Goal: Answer question/provide support: Share knowledge or assist other users

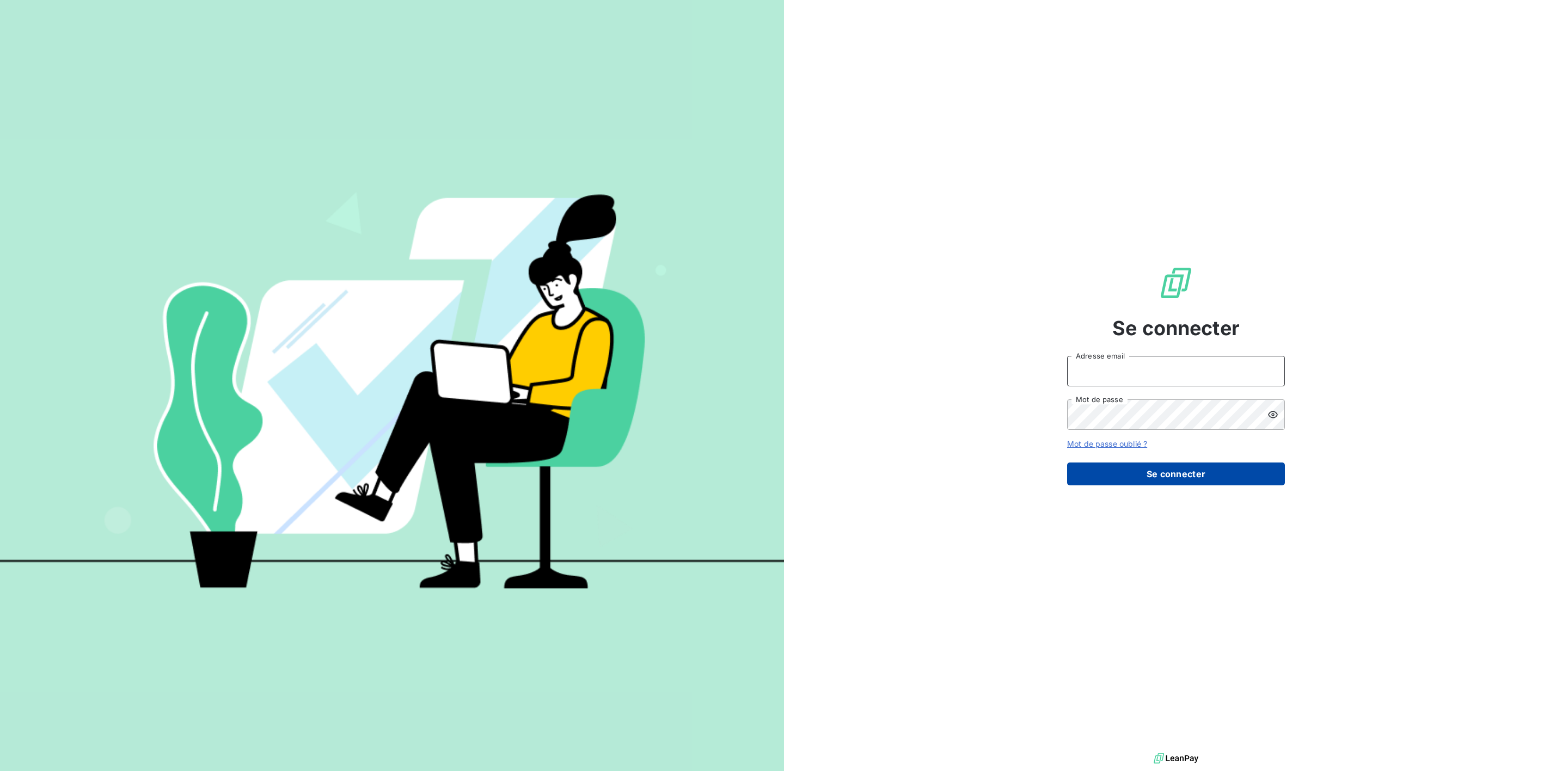
type input "xavier.ruez@met.com"
click at [1142, 473] on button "Se connecter" at bounding box center [1176, 474] width 218 height 23
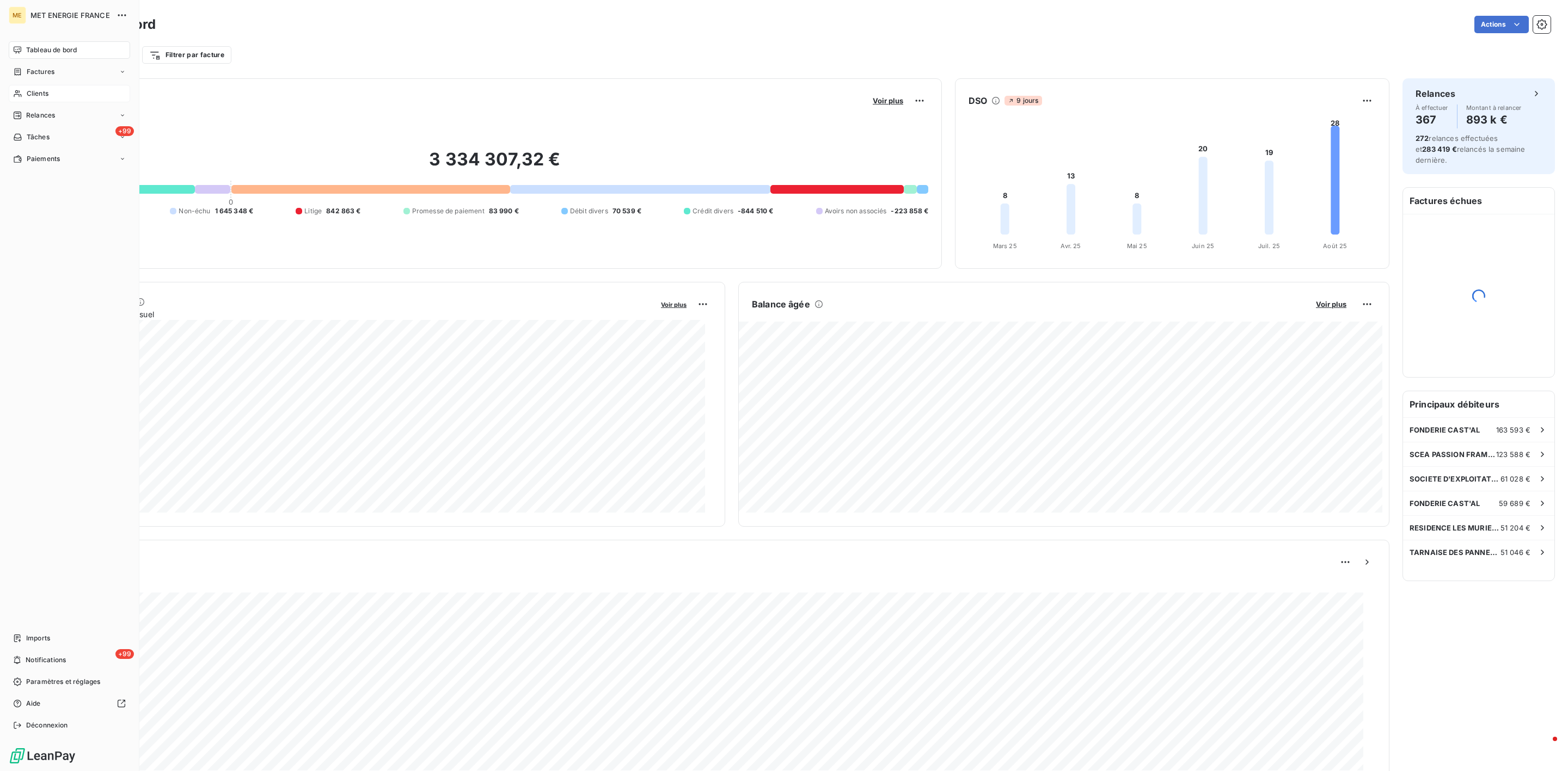
click at [15, 96] on icon at bounding box center [17, 94] width 8 height 7
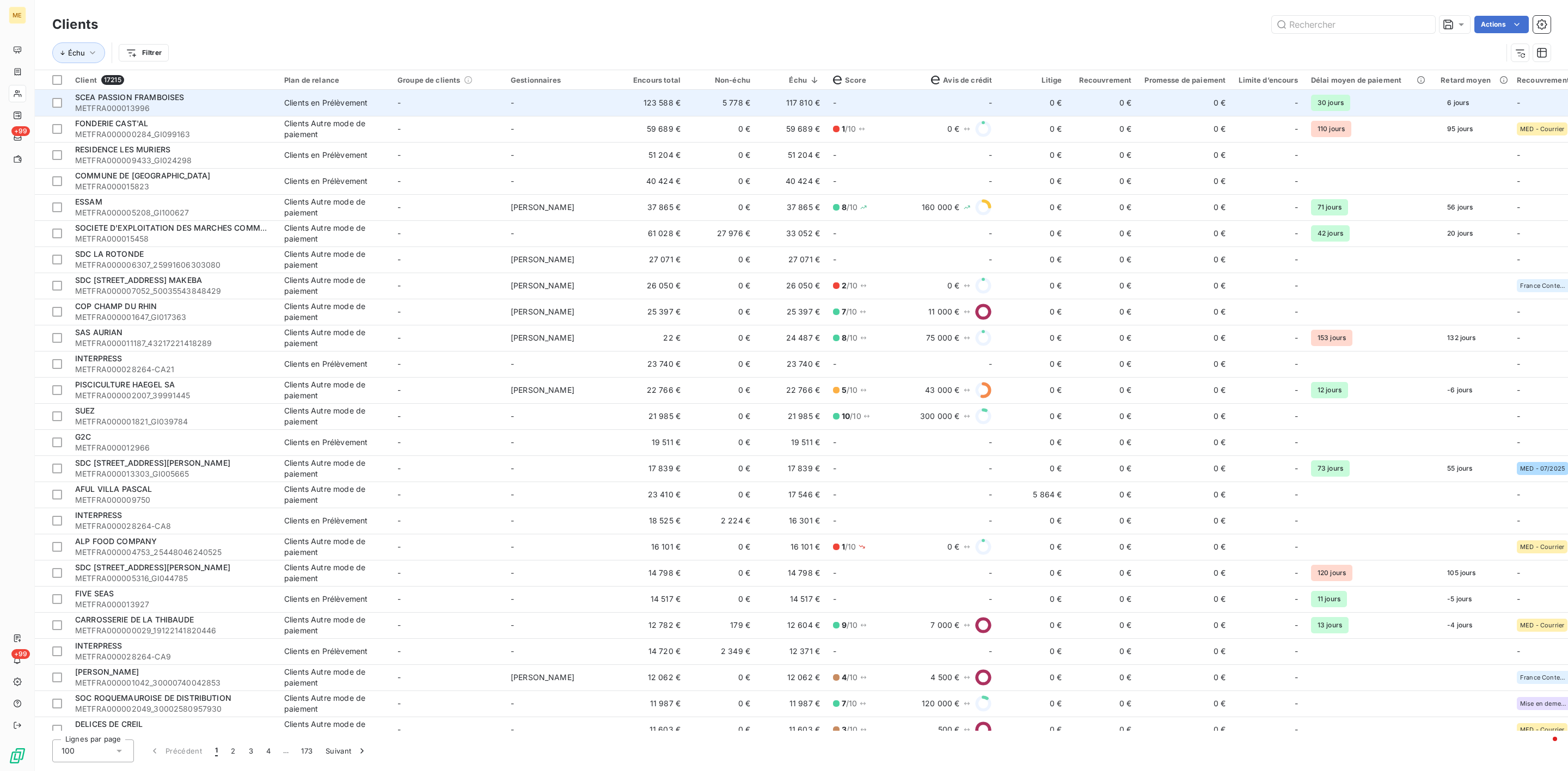
click at [659, 106] on td "123 588 €" at bounding box center [652, 103] width 69 height 26
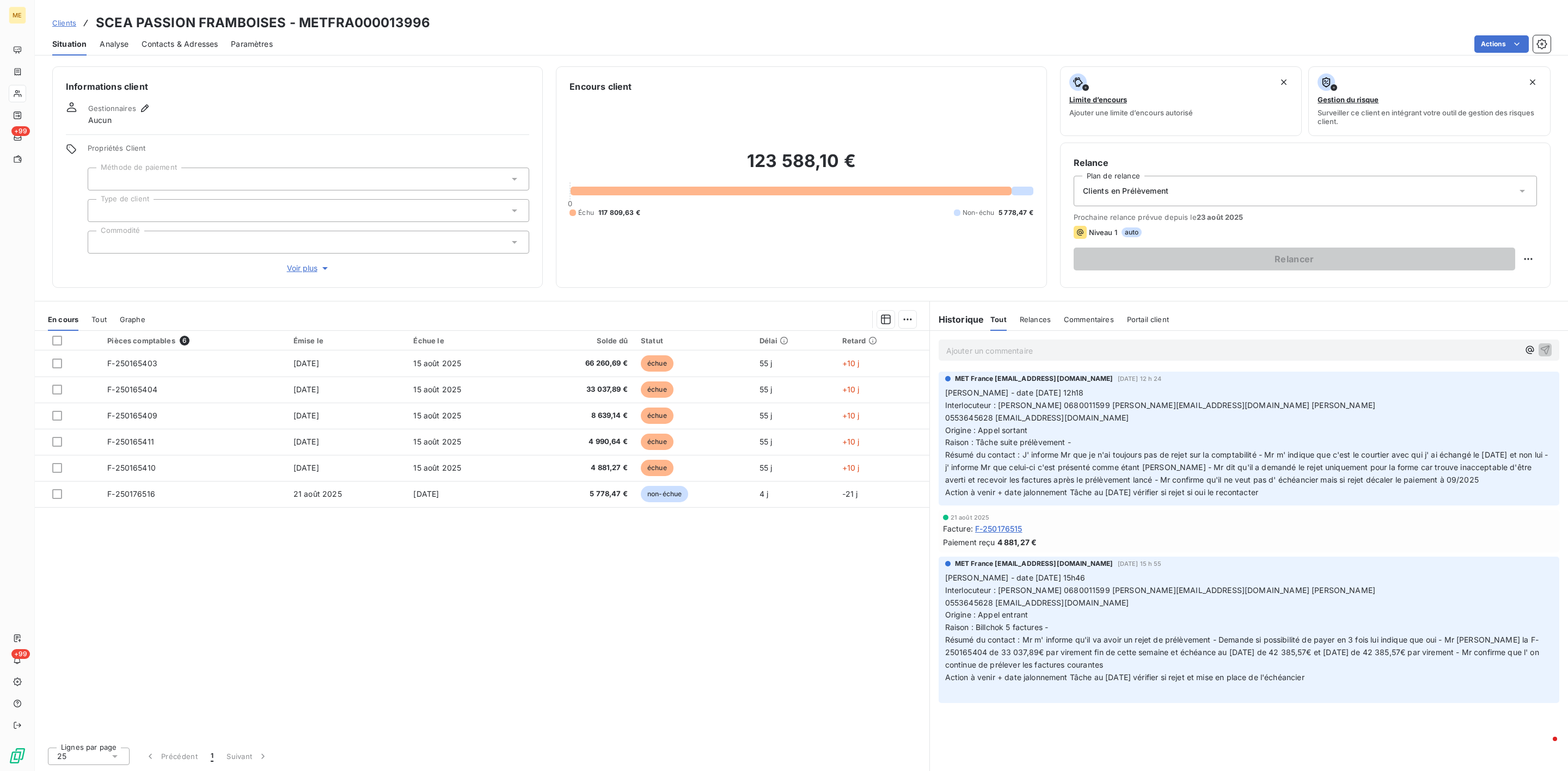
click at [1070, 358] on p "Ajouter un commentaire ﻿" at bounding box center [1233, 351] width 573 height 13
click at [1070, 355] on p "Ajouter un commentaire ﻿" at bounding box center [1233, 351] width 573 height 13
click at [1147, 350] on span "pouvons-nous relancer les prélèvements ?" at bounding box center [1196, 349] width 153 height 9
click at [1491, 353] on p "﻿ @ MET [GEOGRAPHIC_DATA] [EMAIL_ADDRESS][DOMAIN_NAME] ﻿ avez-vous transmis les…" at bounding box center [1233, 350] width 573 height 13
click at [1315, 348] on span "avez-vous transmis les factures aux clients ? Si oui, pouvons-nous relancer les…" at bounding box center [1291, 349] width 343 height 9
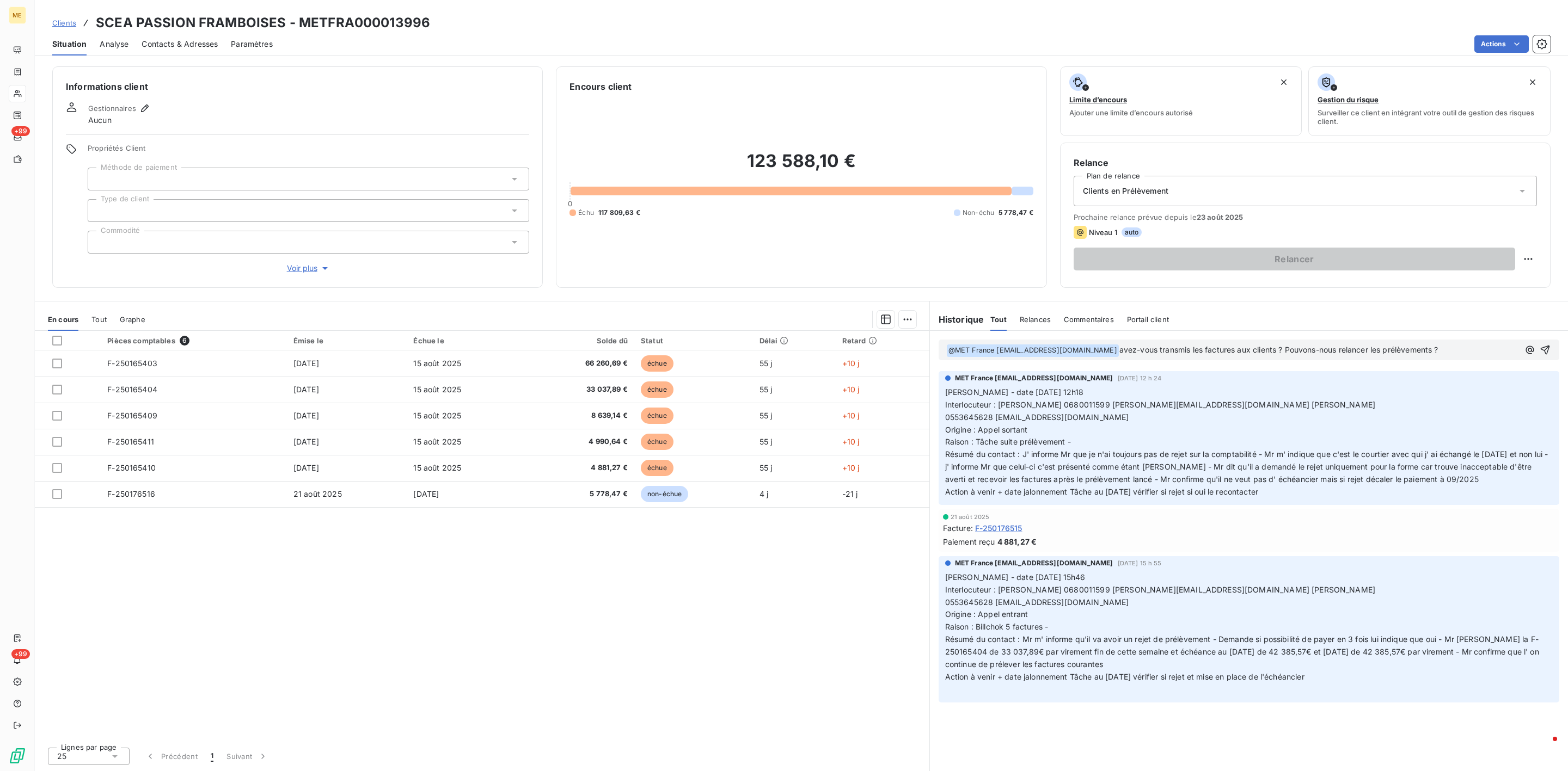
click at [1480, 353] on p "﻿ @ MET [GEOGRAPHIC_DATA] [EMAIL_ADDRESS][DOMAIN_NAME] ﻿ avez-vous transmis les…" at bounding box center [1233, 350] width 573 height 13
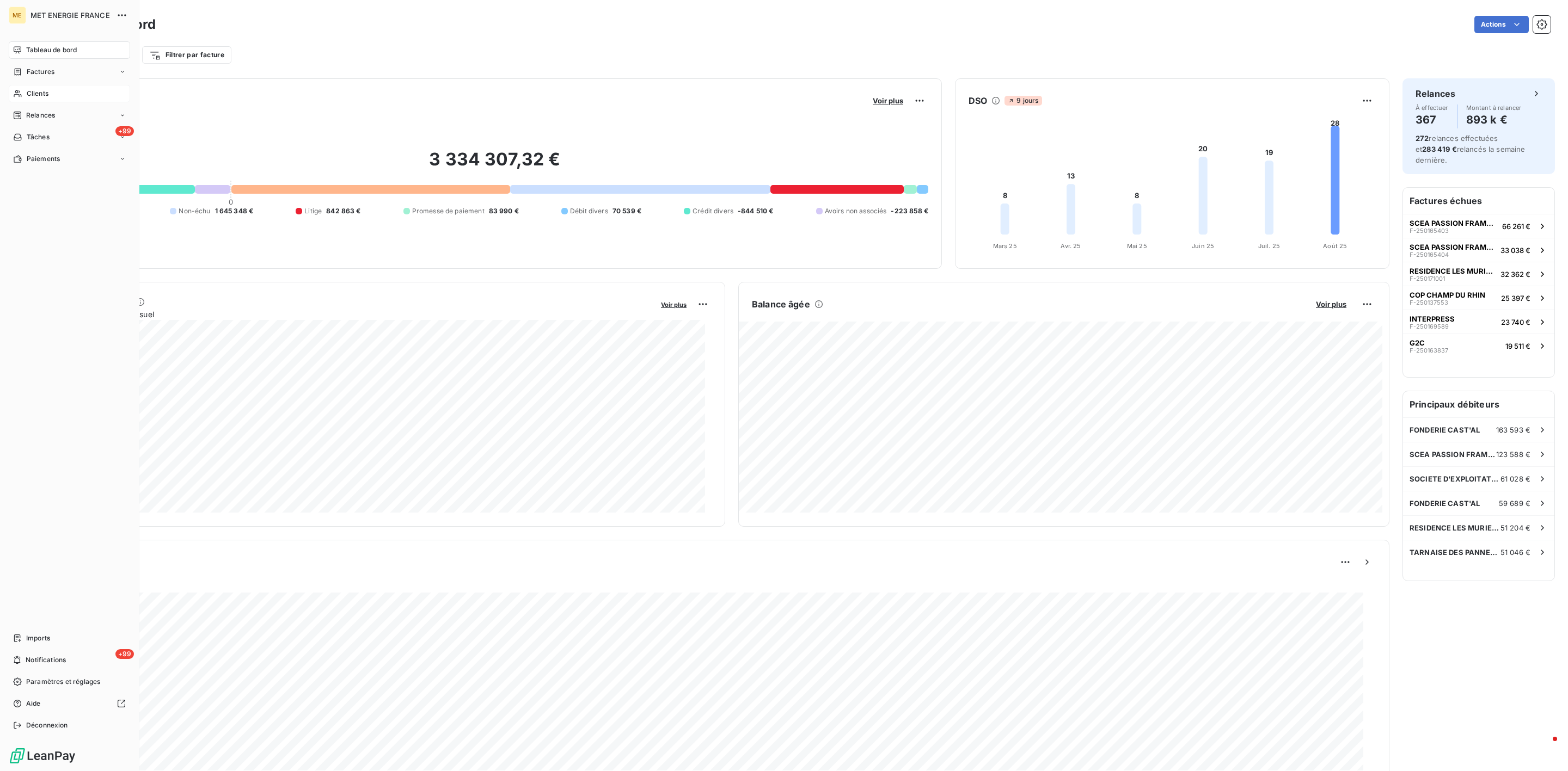
click at [27, 97] on span "Clients" at bounding box center [38, 94] width 22 height 10
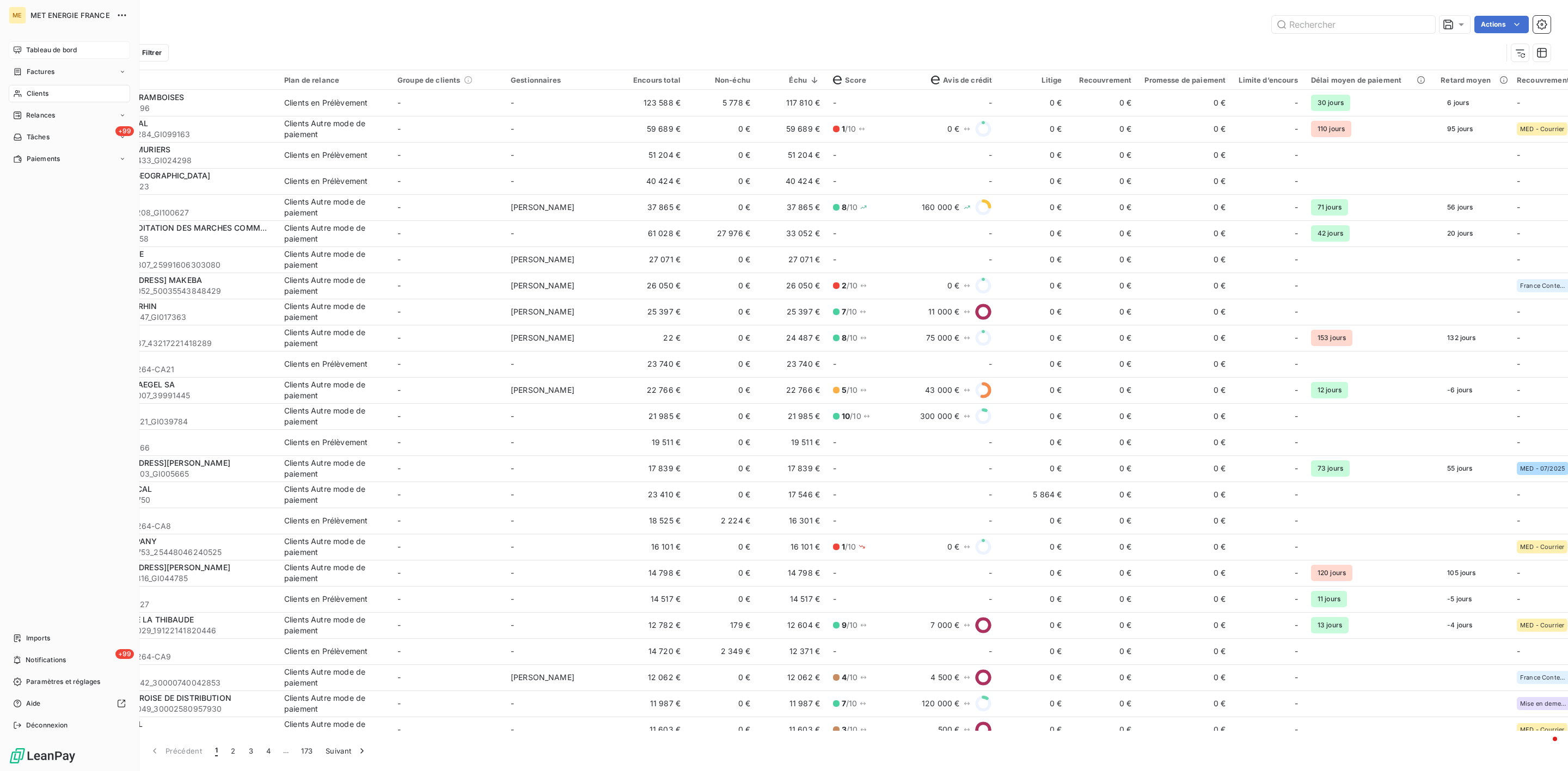
click at [40, 46] on span "Tableau de bord" at bounding box center [51, 50] width 51 height 10
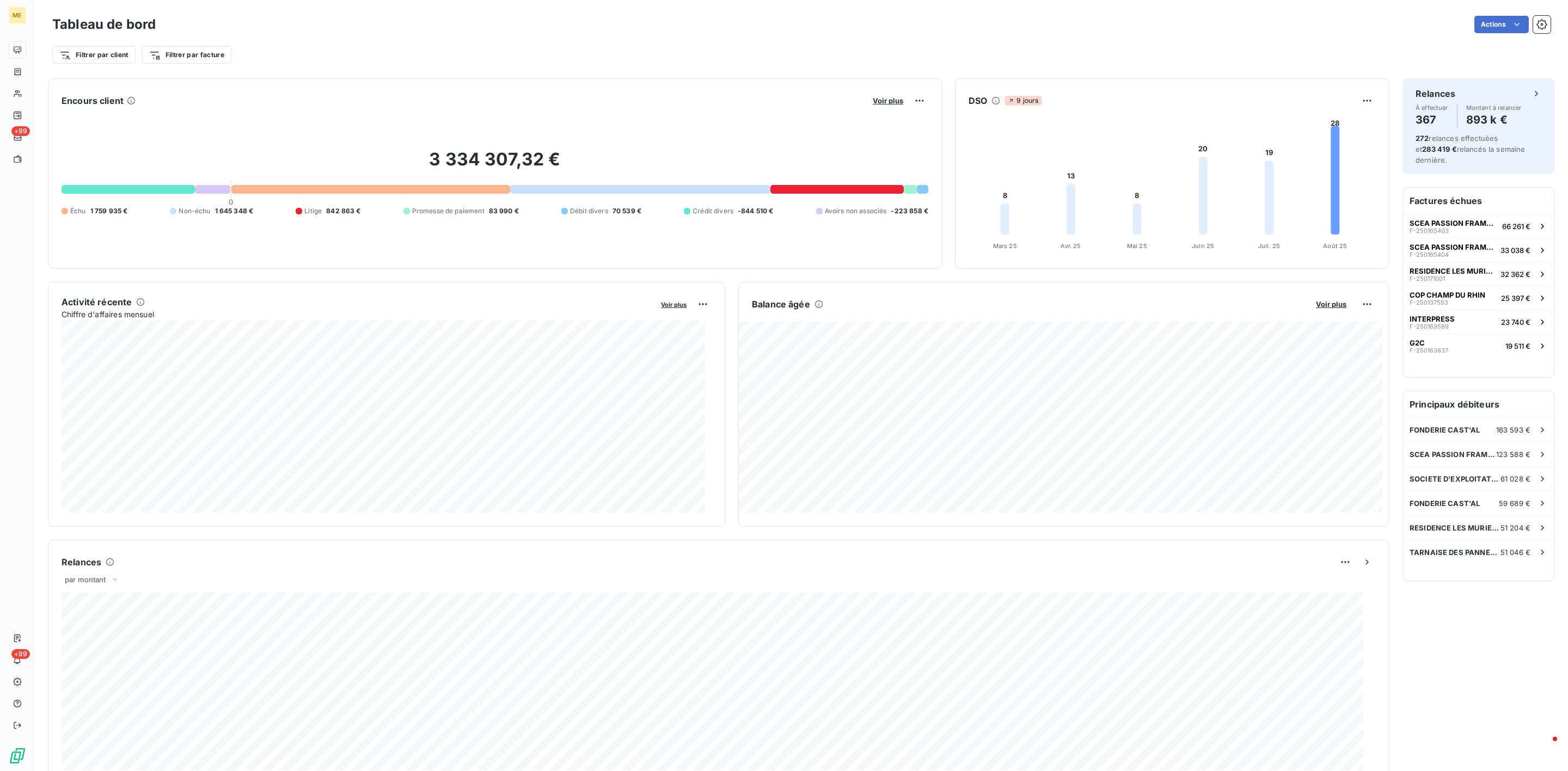
click at [874, 106] on button "Voir plus" at bounding box center [887, 100] width 37 height 10
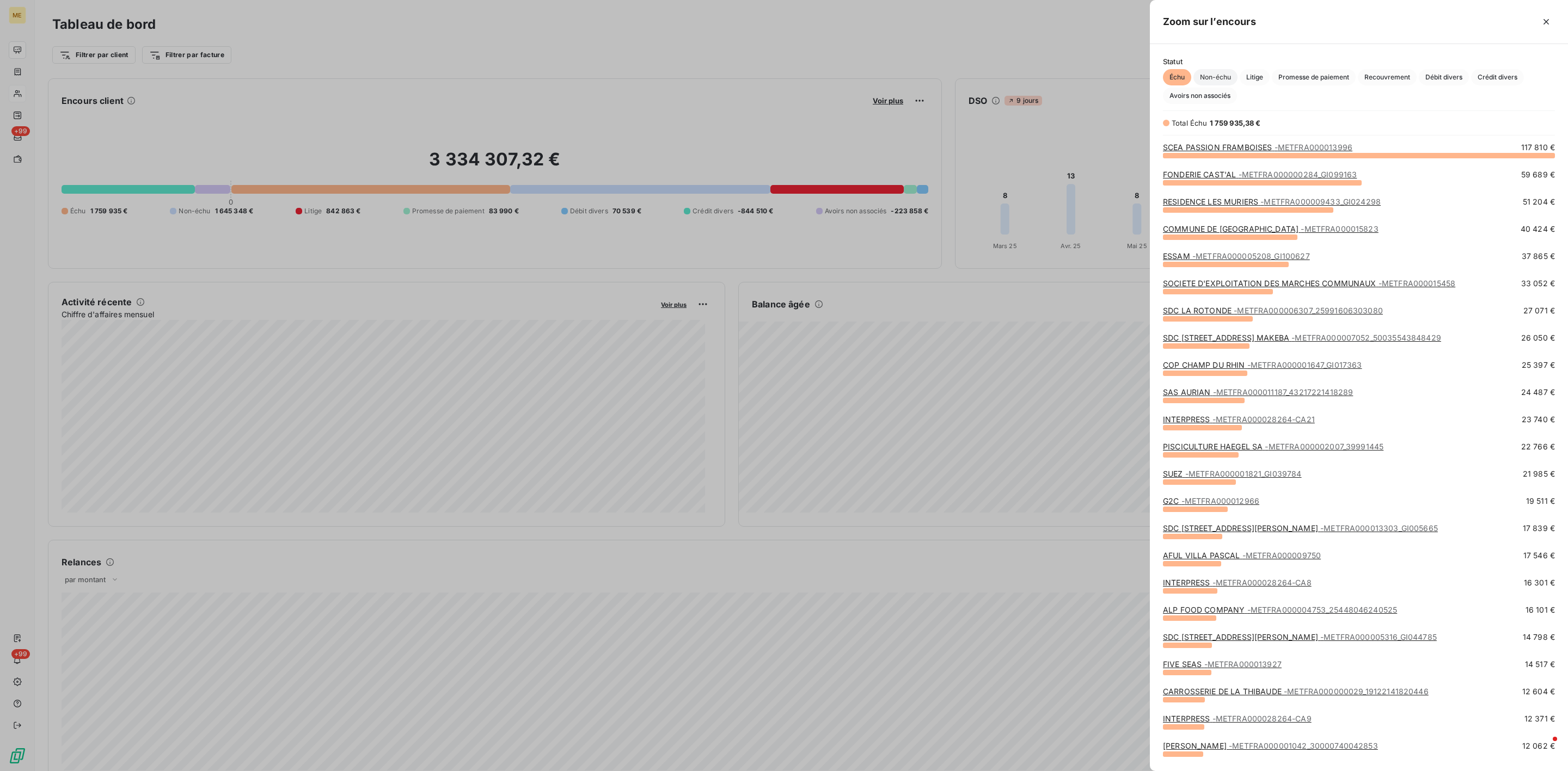
click at [1216, 78] on span "Non-échu" at bounding box center [1216, 77] width 44 height 16
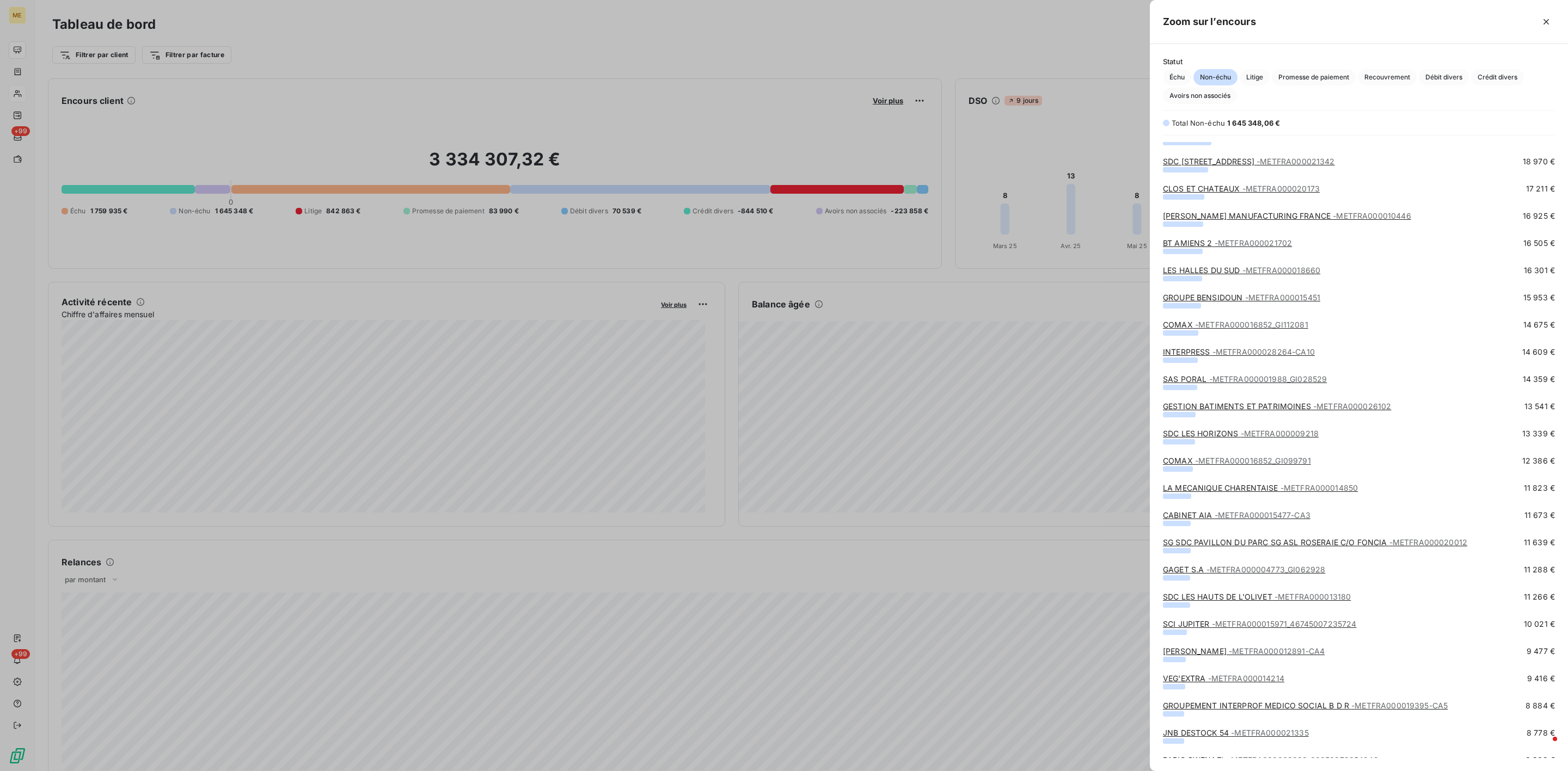
scroll to position [245, 0]
